Goal: Information Seeking & Learning: Learn about a topic

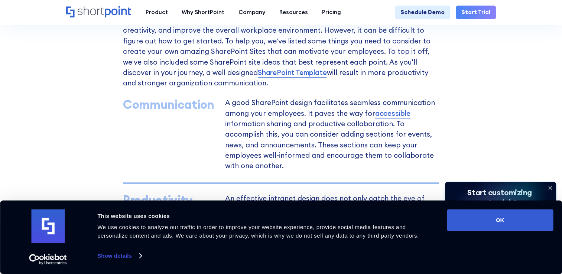
scroll to position [483, 0]
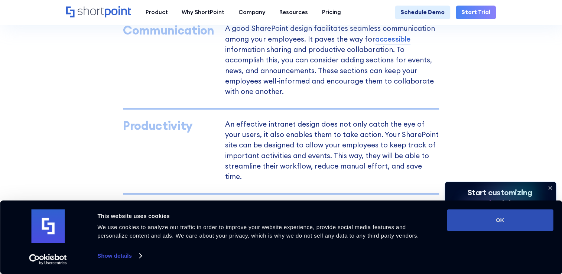
click at [506, 230] on button "OK" at bounding box center [500, 221] width 106 height 22
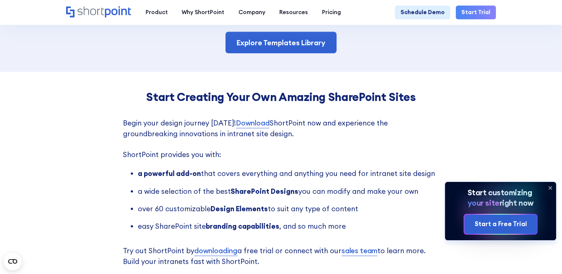
scroll to position [1487, 0]
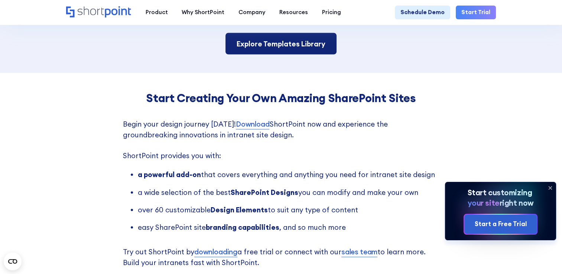
click at [312, 44] on link "Explore Templates Library" at bounding box center [281, 44] width 111 height 22
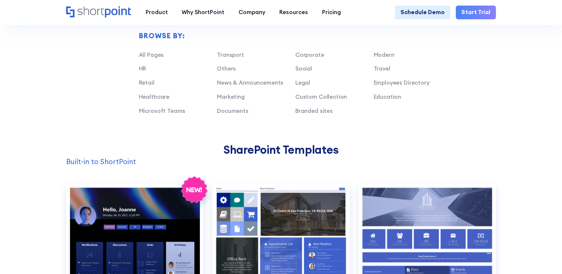
scroll to position [446, 0]
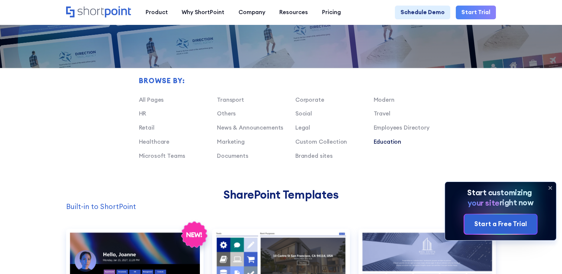
click at [388, 145] on link "Education" at bounding box center [388, 141] width 28 height 7
click at [398, 145] on link "Education" at bounding box center [388, 141] width 28 height 7
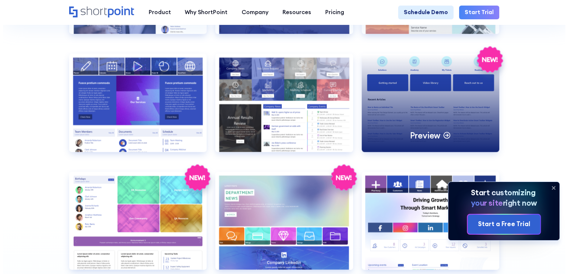
scroll to position [1449, 0]
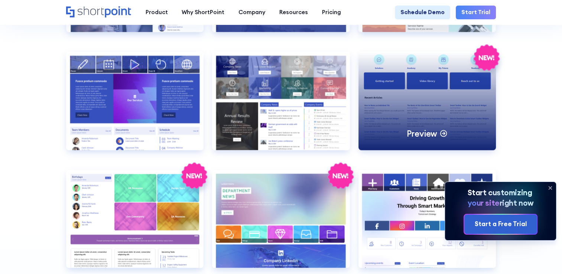
click at [445, 138] on icon at bounding box center [444, 133] width 9 height 9
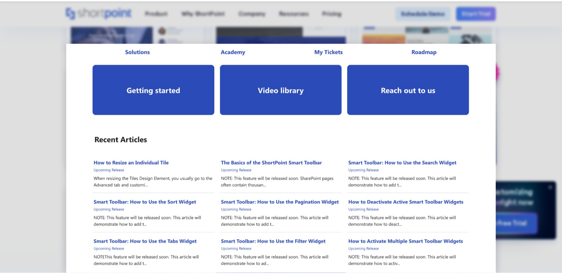
scroll to position [0, 0]
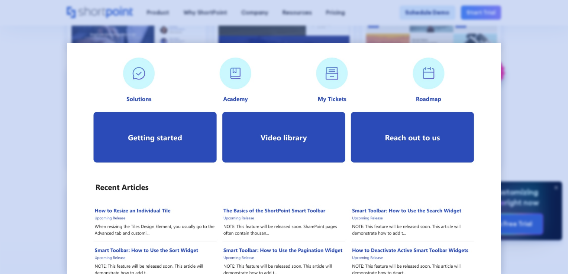
click at [534, 85] on div at bounding box center [284, 137] width 568 height 274
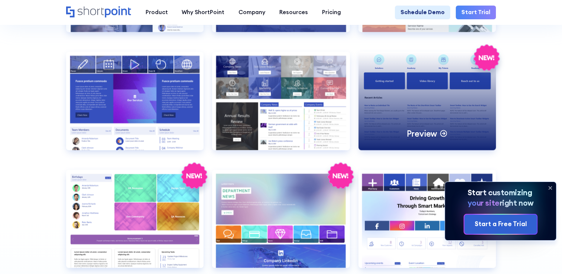
click at [427, 87] on div "Preview" at bounding box center [428, 101] width 138 height 98
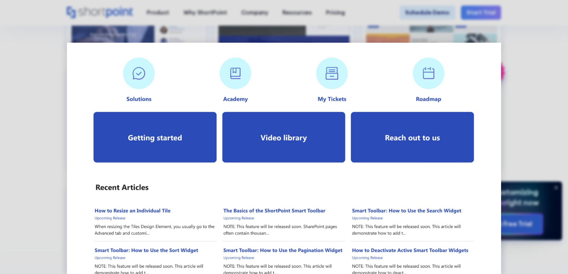
click at [497, 20] on div at bounding box center [284, 137] width 568 height 274
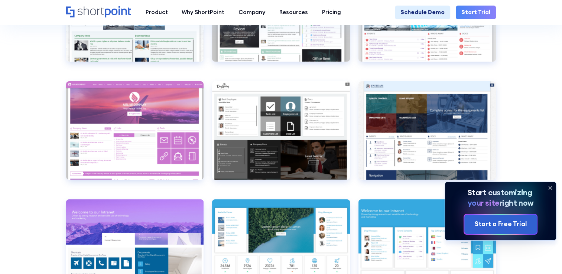
scroll to position [2453, 0]
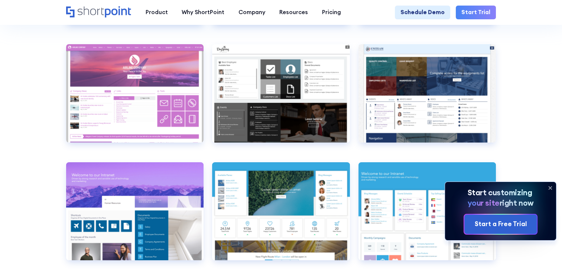
click at [552, 187] on icon at bounding box center [550, 188] width 3 height 3
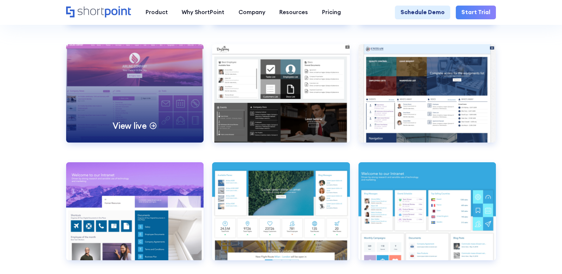
click at [120, 119] on div "View live" at bounding box center [135, 93] width 138 height 98
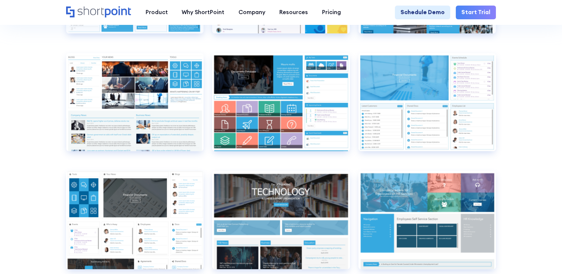
scroll to position [3048, 0]
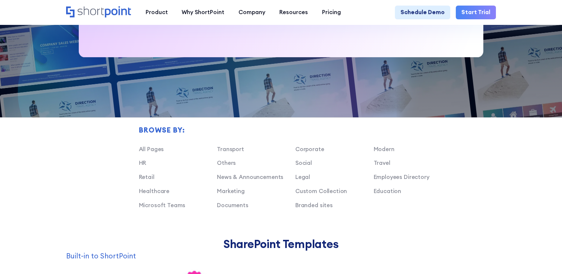
scroll to position [452, 0]
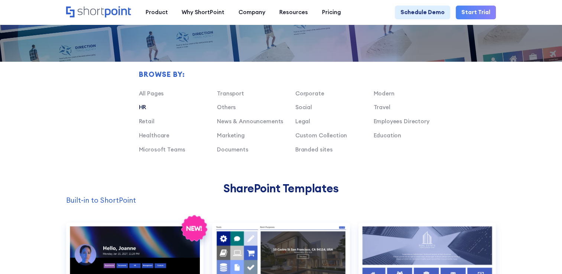
click at [140, 111] on link "HR" at bounding box center [142, 107] width 7 height 7
